Goal: Find contact information: Obtain details needed to contact an individual or organization

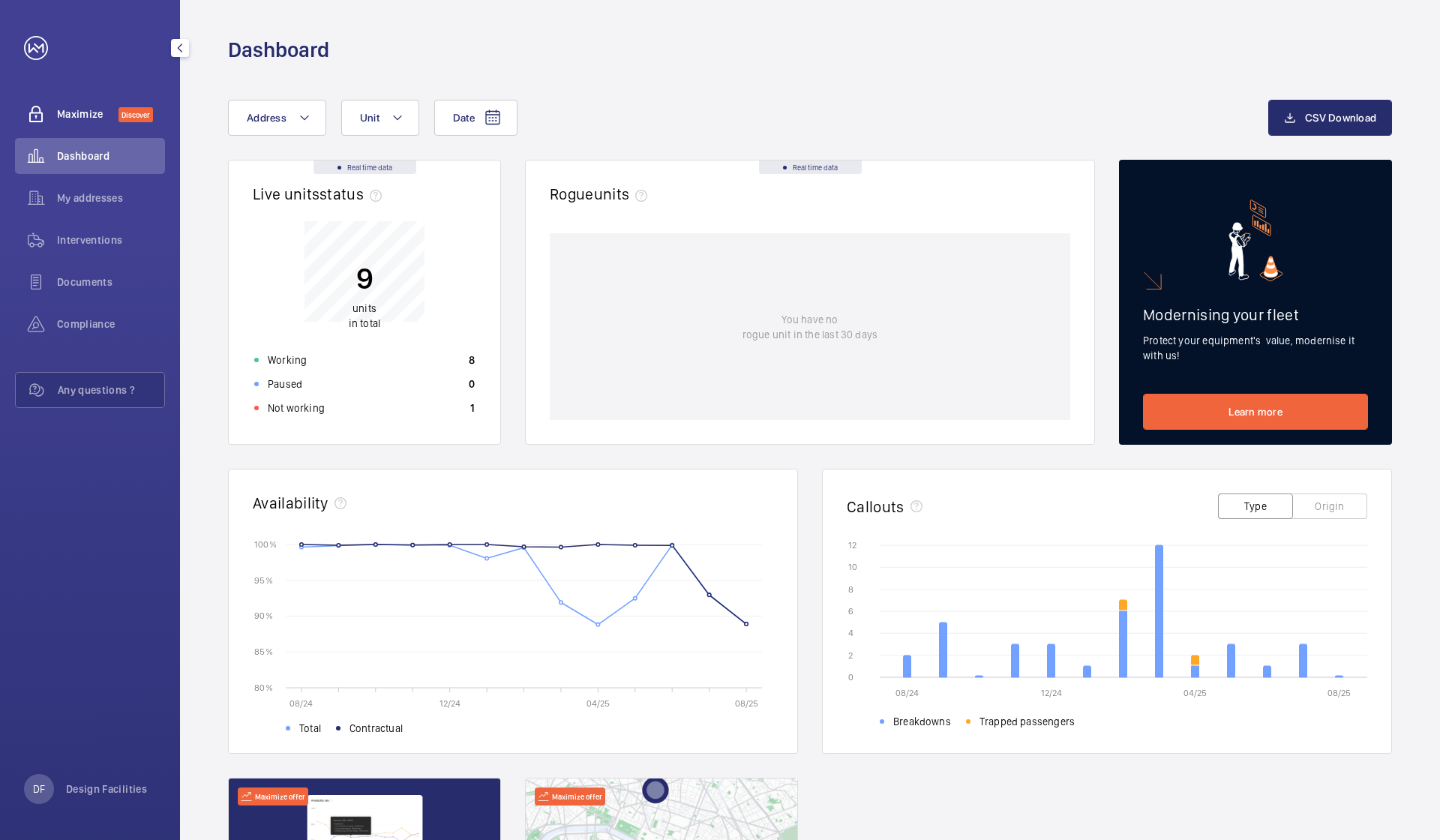
click at [123, 117] on span "Discover" at bounding box center [135, 115] width 34 height 15
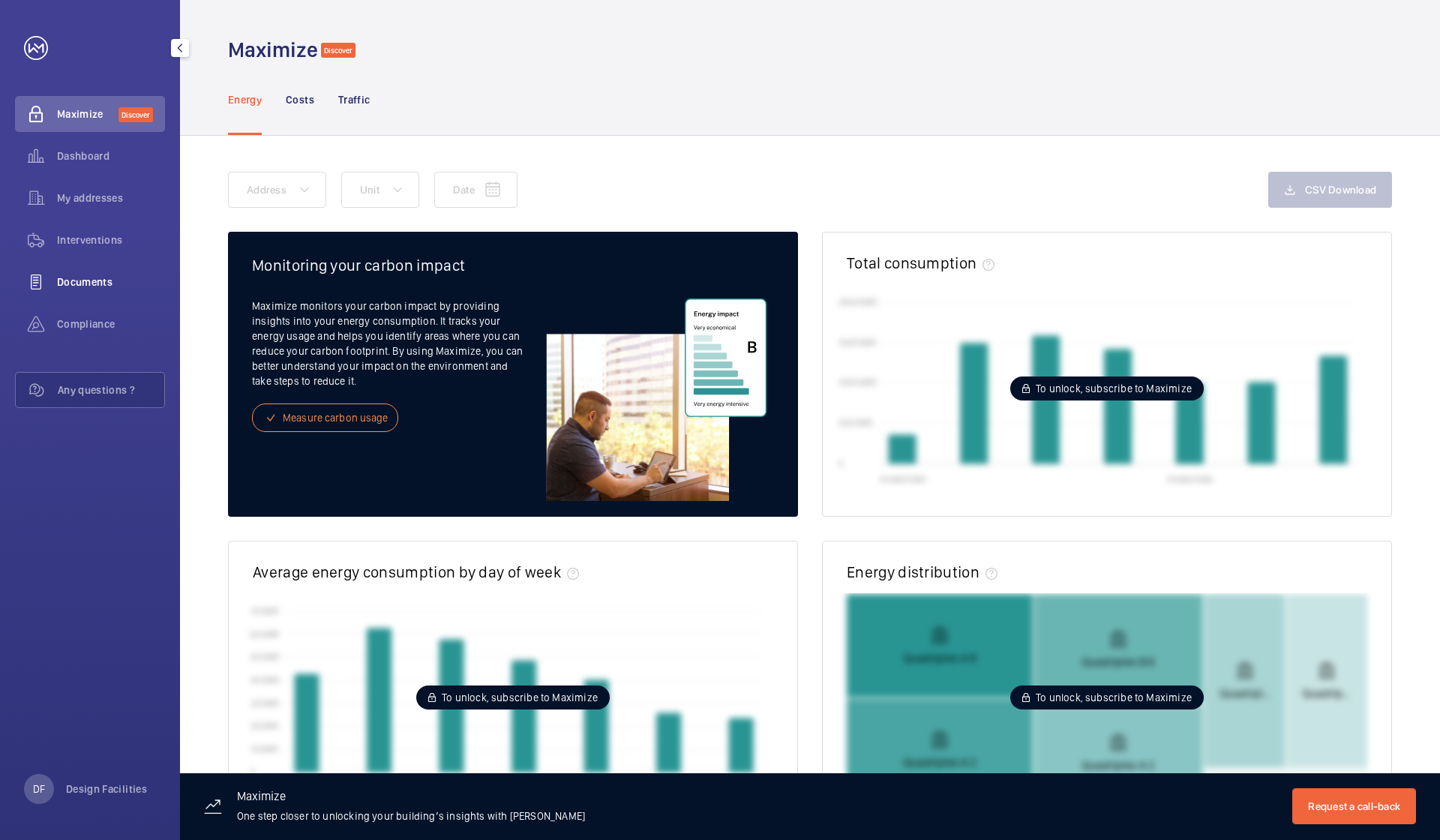
click at [104, 274] on div "Documents" at bounding box center [90, 282] width 150 height 36
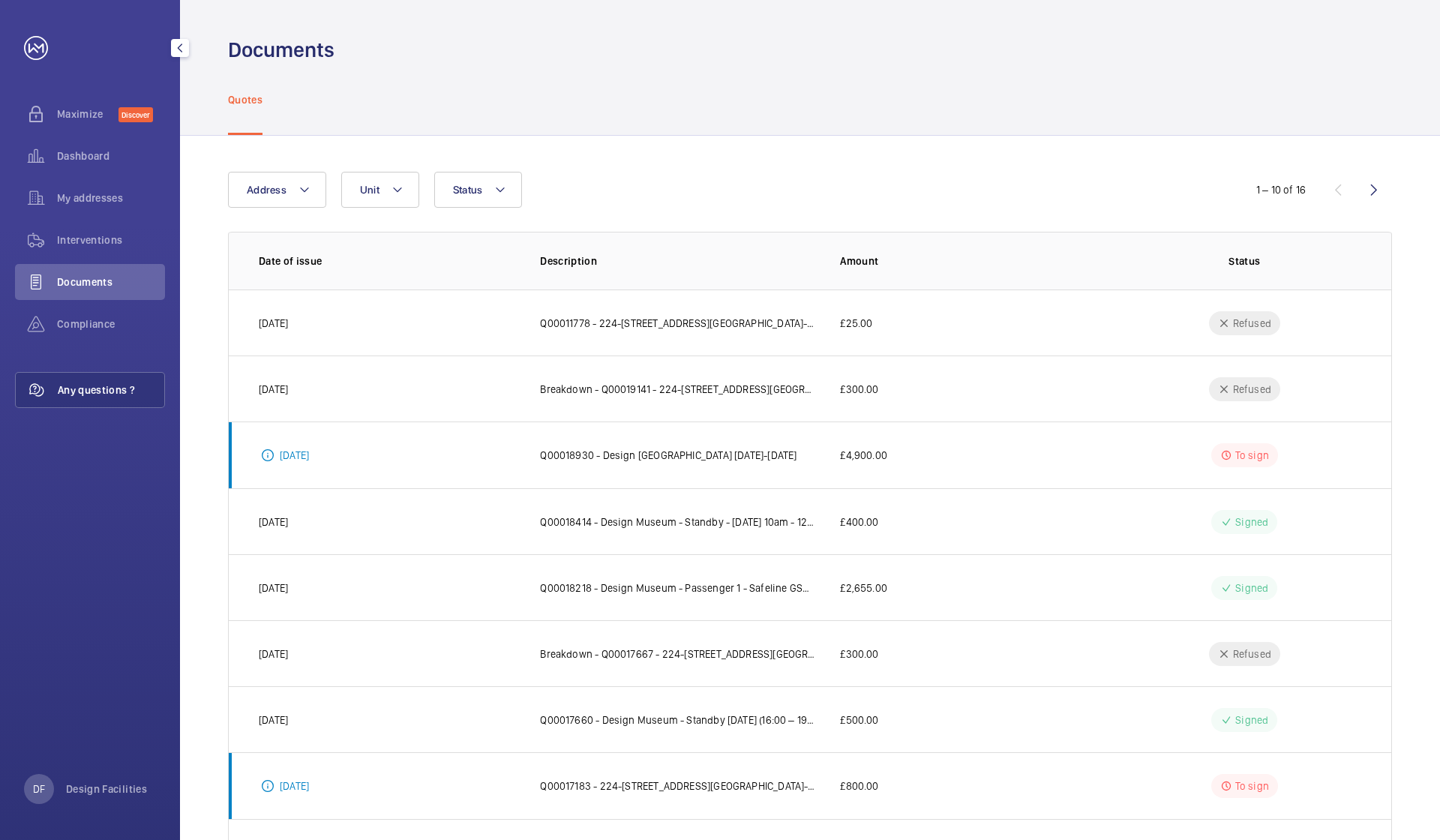
click at [105, 390] on span "Any questions ?" at bounding box center [111, 390] width 107 height 15
